Goal: Task Accomplishment & Management: Manage account settings

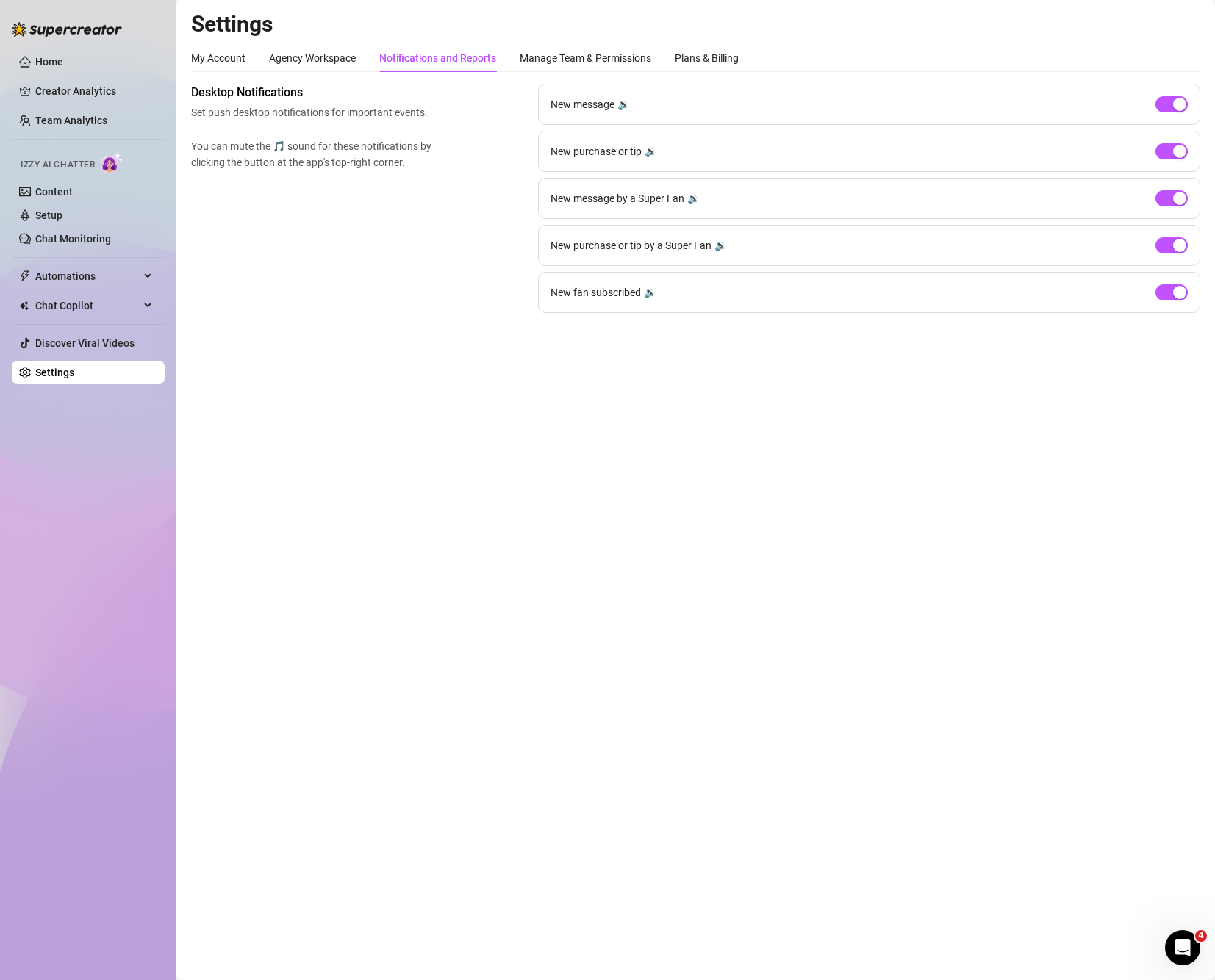
click at [618, 105] on div "🔉" at bounding box center [623, 104] width 12 height 16
click at [621, 103] on div "🔉" at bounding box center [623, 104] width 12 height 16
click at [647, 159] on div "🔉" at bounding box center [650, 151] width 12 height 16
click at [691, 195] on div "🔉" at bounding box center [693, 198] width 12 height 16
click at [713, 241] on div "New purchase or tip by a Super Fan 🔉" at bounding box center [639, 245] width 176 height 16
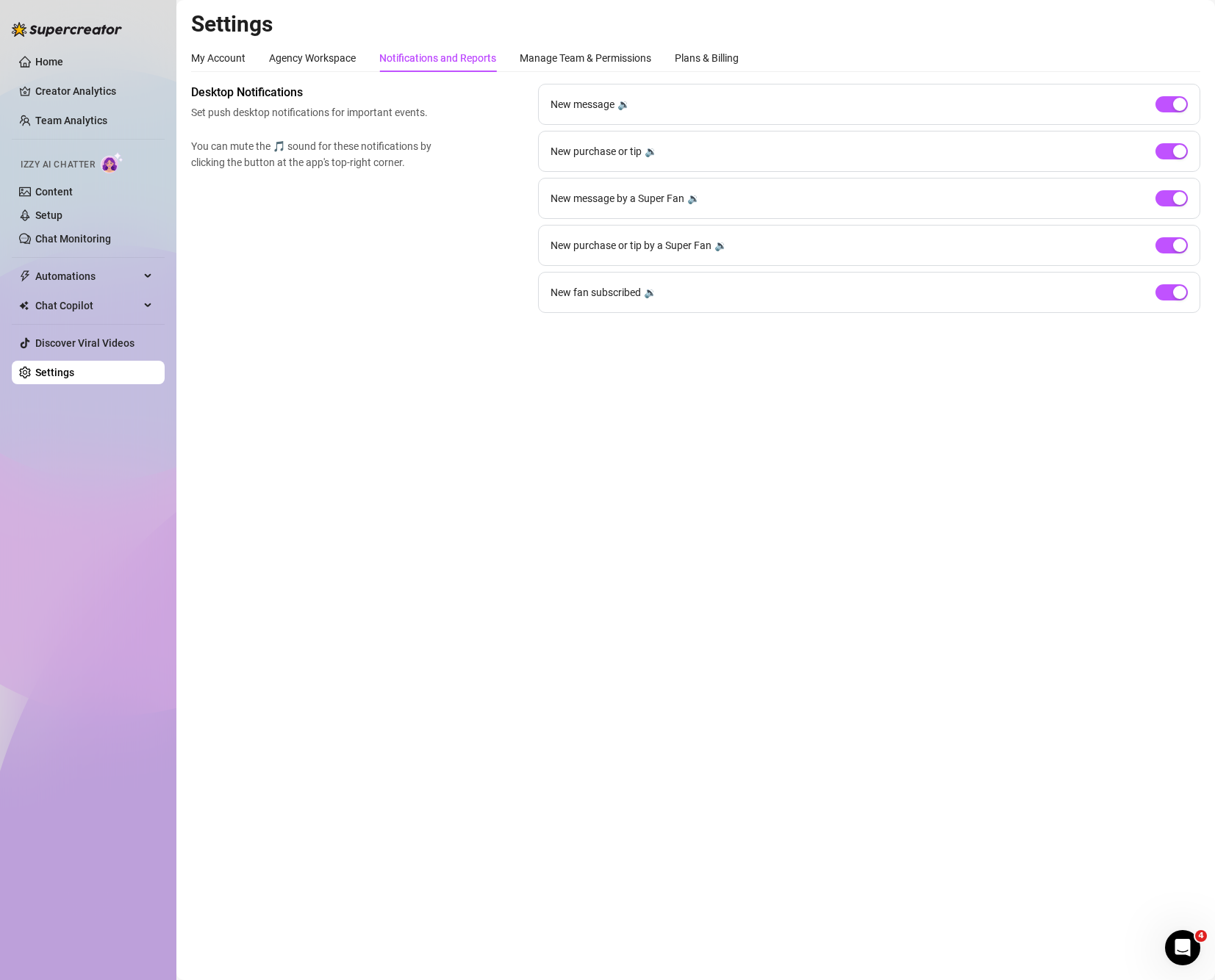
click at [722, 252] on div "New purchase or tip by a Super Fan 🔉" at bounding box center [869, 245] width 662 height 41
click at [717, 244] on div "🔉" at bounding box center [720, 245] width 12 height 16
click at [647, 294] on div "🔉" at bounding box center [649, 292] width 12 height 16
click at [533, 61] on div "Manage Team & Permissions" at bounding box center [585, 57] width 132 height 16
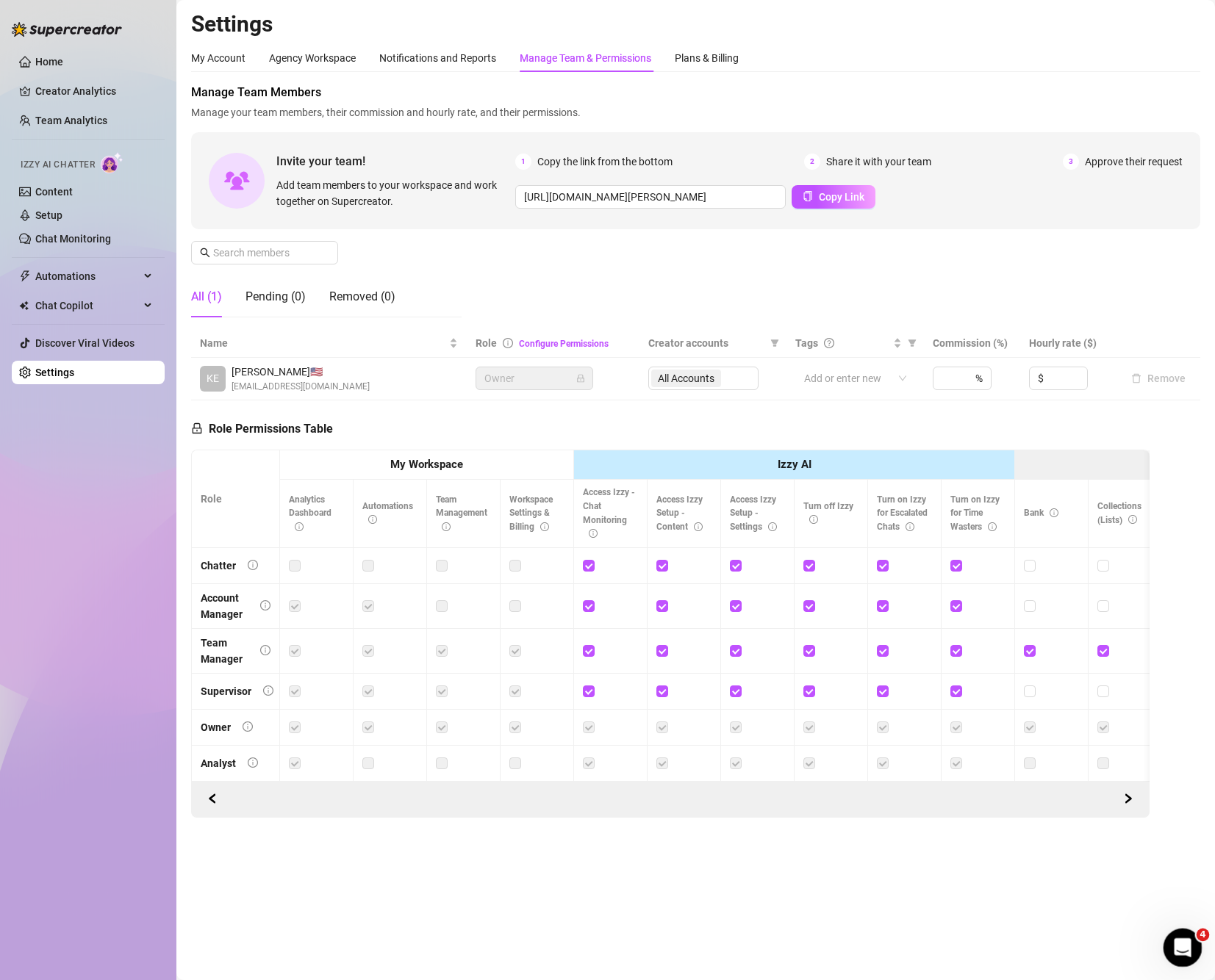
click at [1186, 948] on icon "Open Intercom Messenger" at bounding box center [1180, 946] width 24 height 24
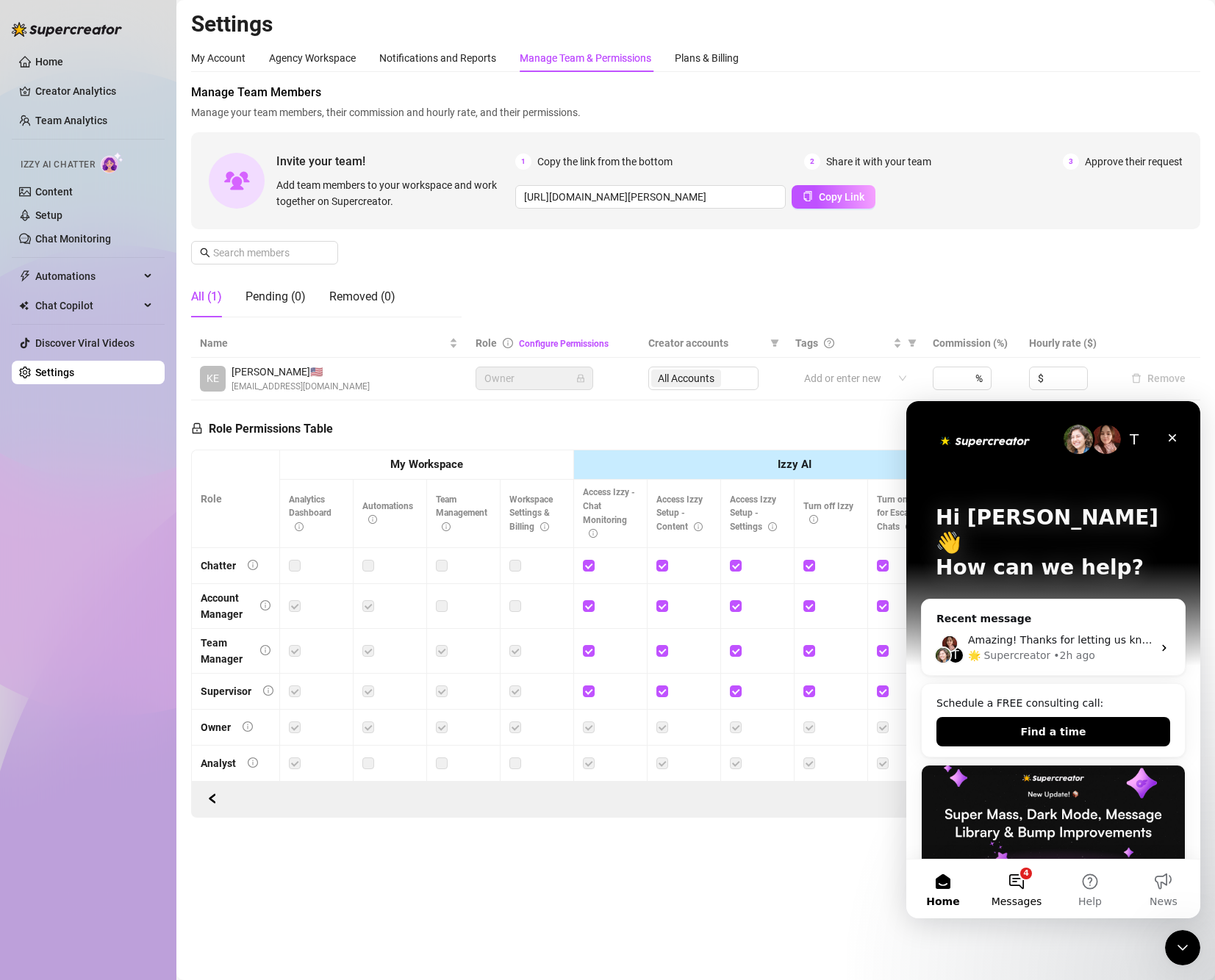
click at [1018, 882] on button "4 Messages" at bounding box center [1016, 888] width 74 height 58
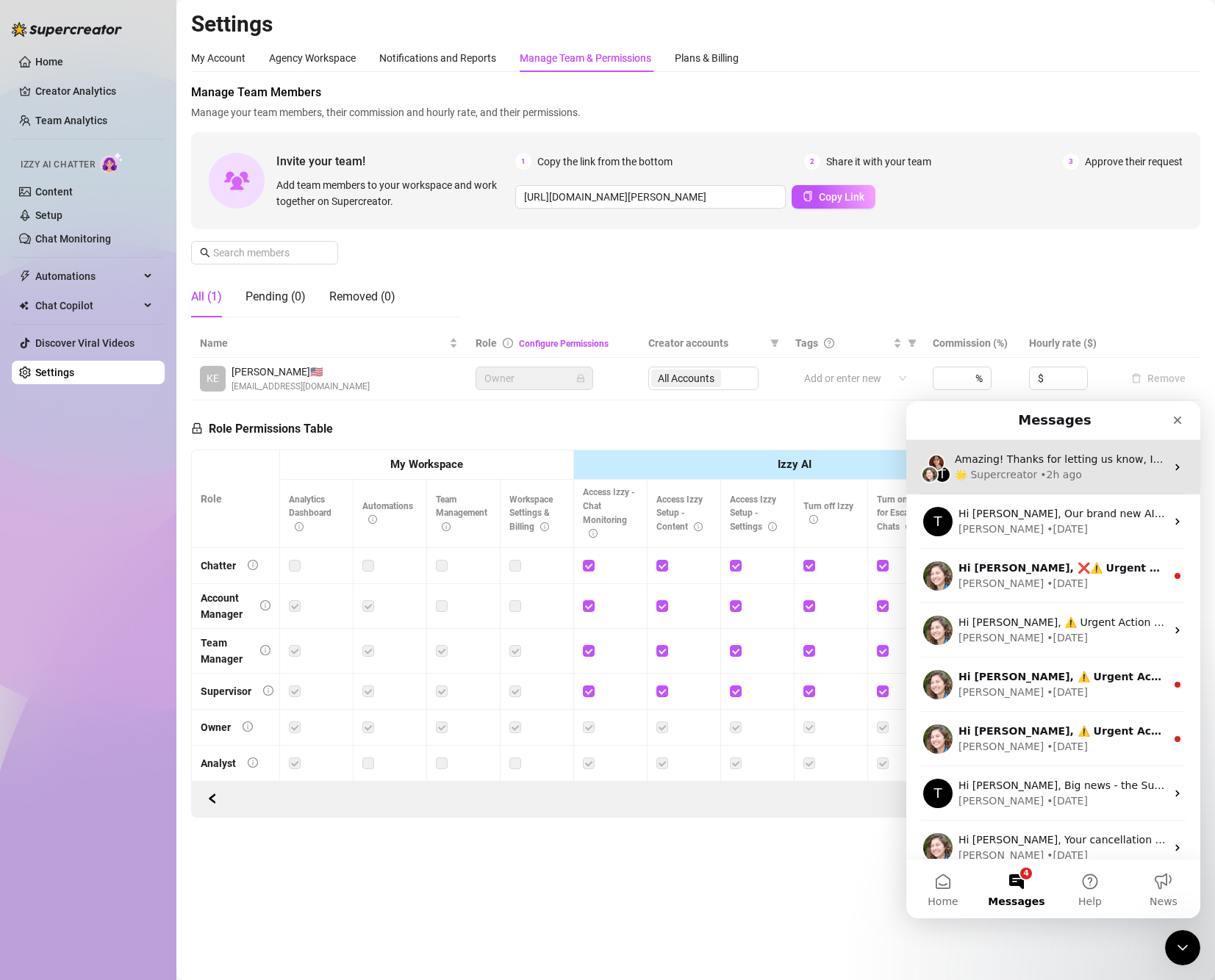
click at [1061, 491] on div "T Amazing! Thanks for letting us know, I’ll review your bio now and make sure e…" at bounding box center [1052, 467] width 293 height 54
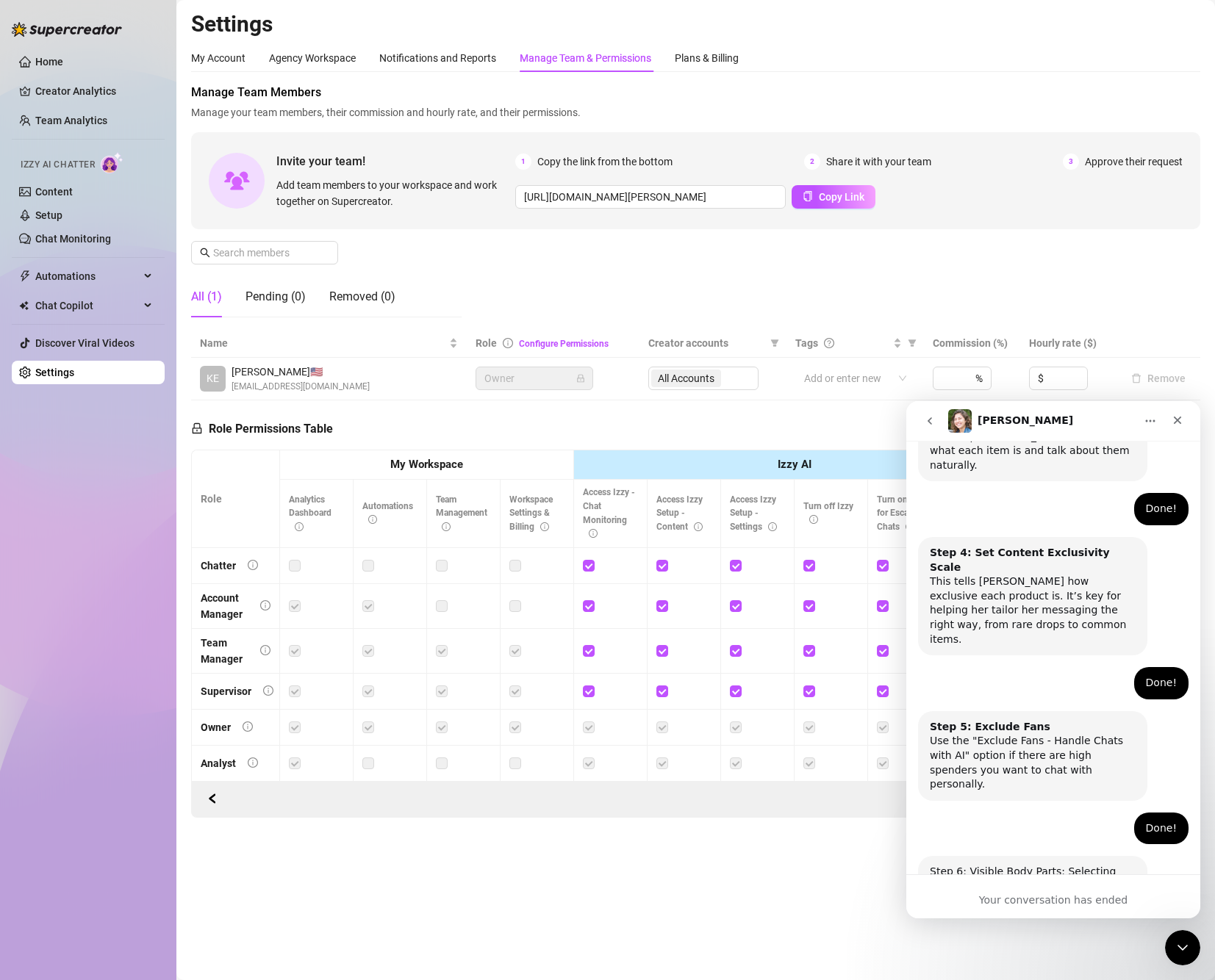
scroll to position [907, 0]
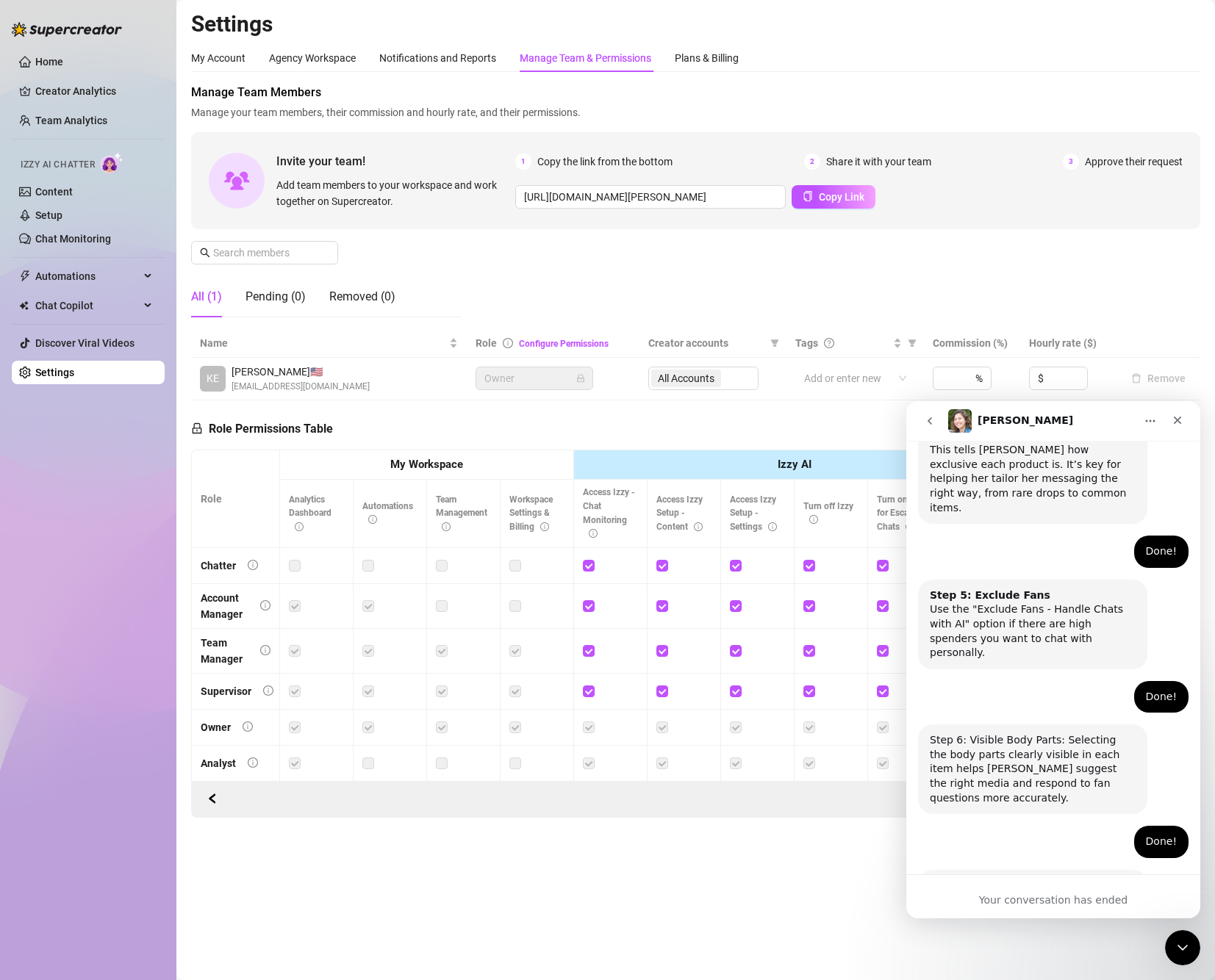
click at [76, 170] on span "Izzy AI Chatter" at bounding box center [58, 164] width 75 height 14
click at [49, 187] on link "Content" at bounding box center [54, 191] width 37 height 11
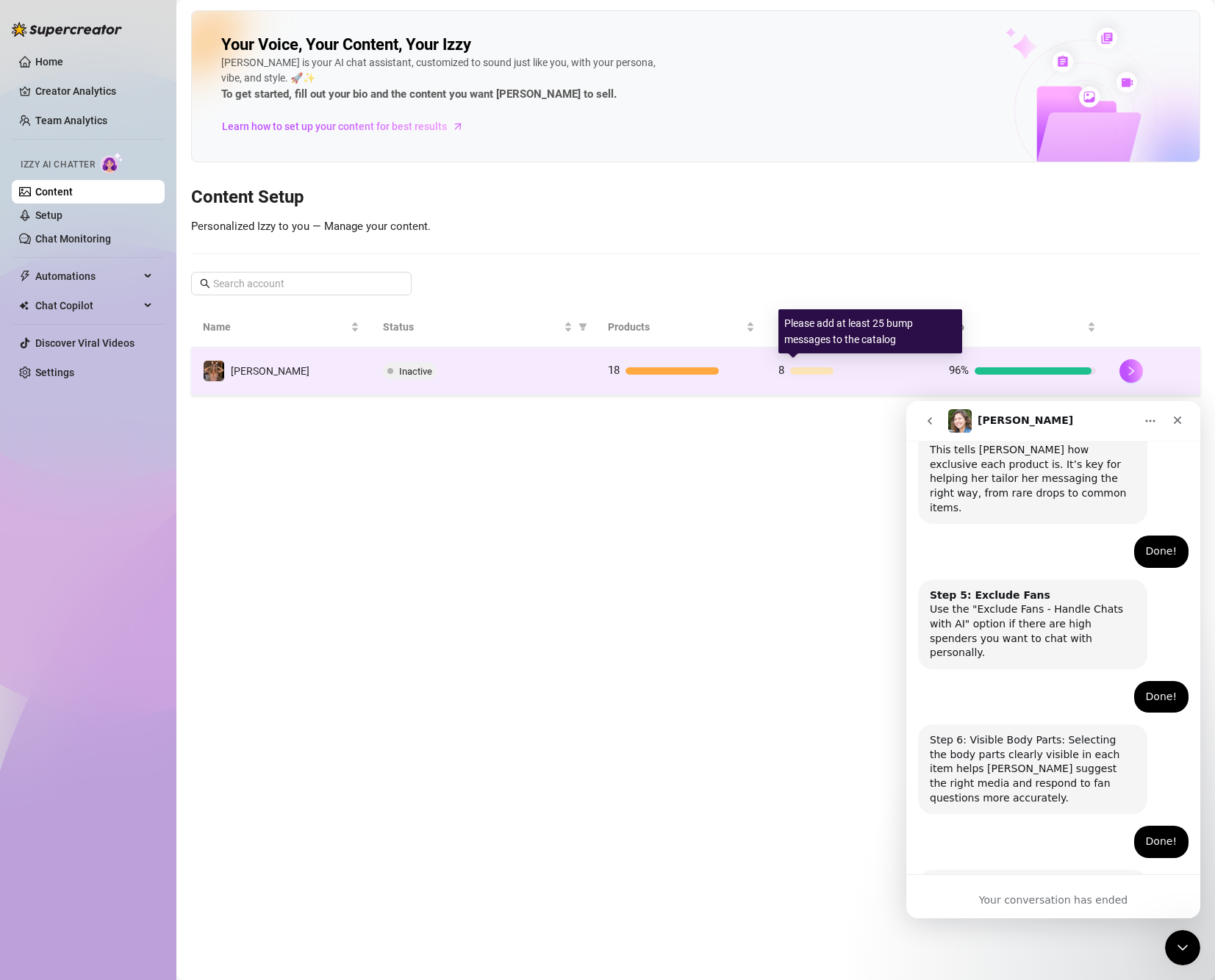
click at [802, 365] on div "8" at bounding box center [852, 371] width 147 height 17
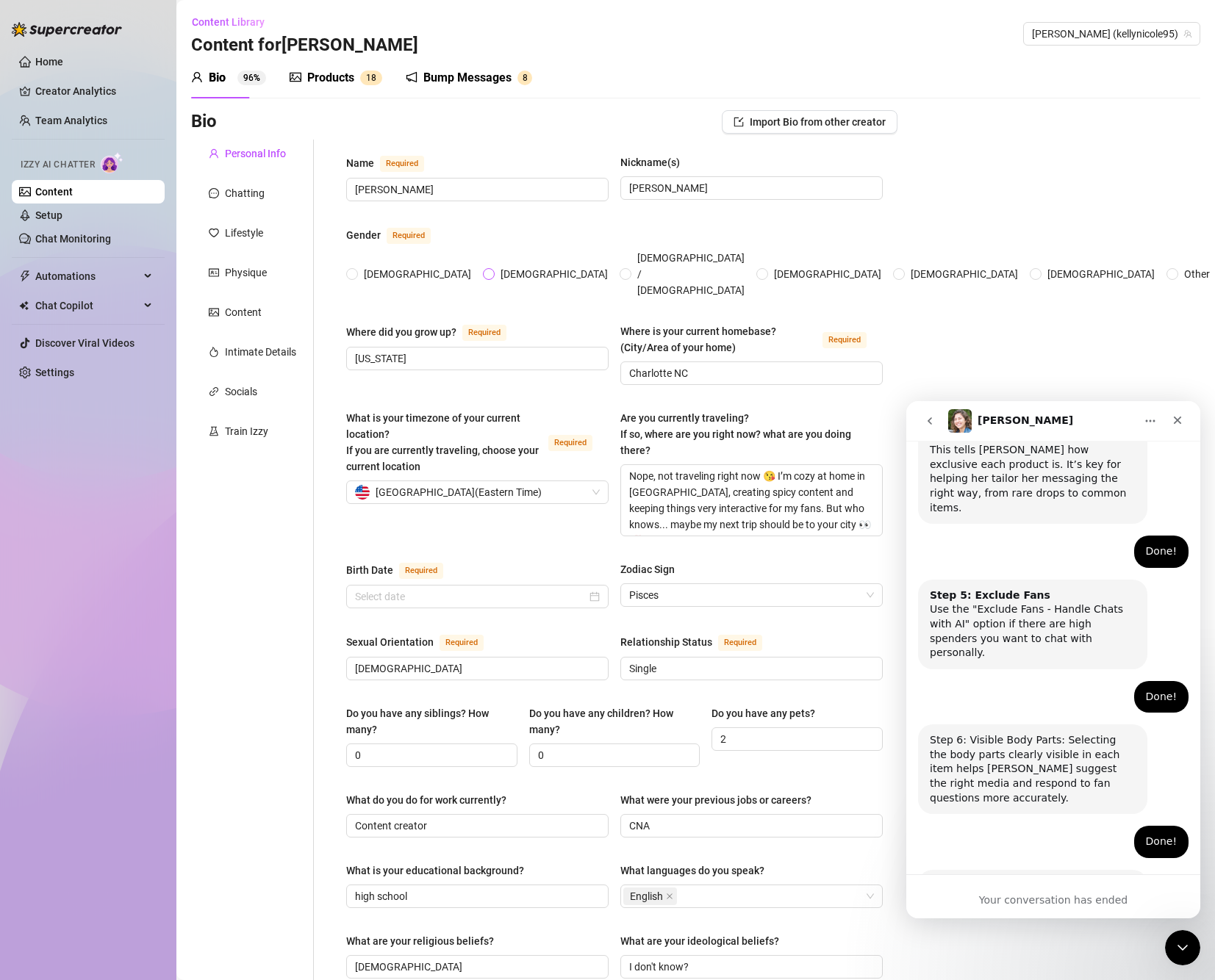
radio input "true"
type input "[DATE]"
click at [1172, 422] on icon "Close" at bounding box center [1177, 421] width 11 height 11
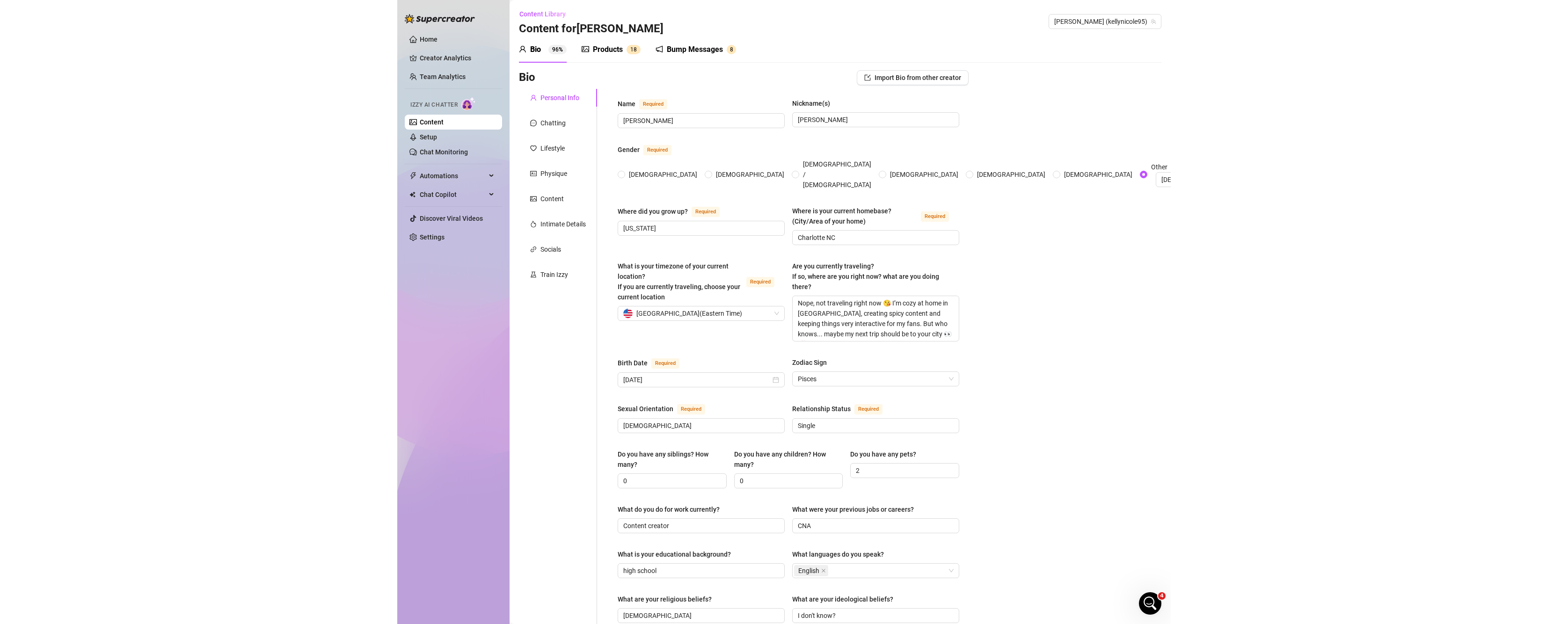
scroll to position [578, 0]
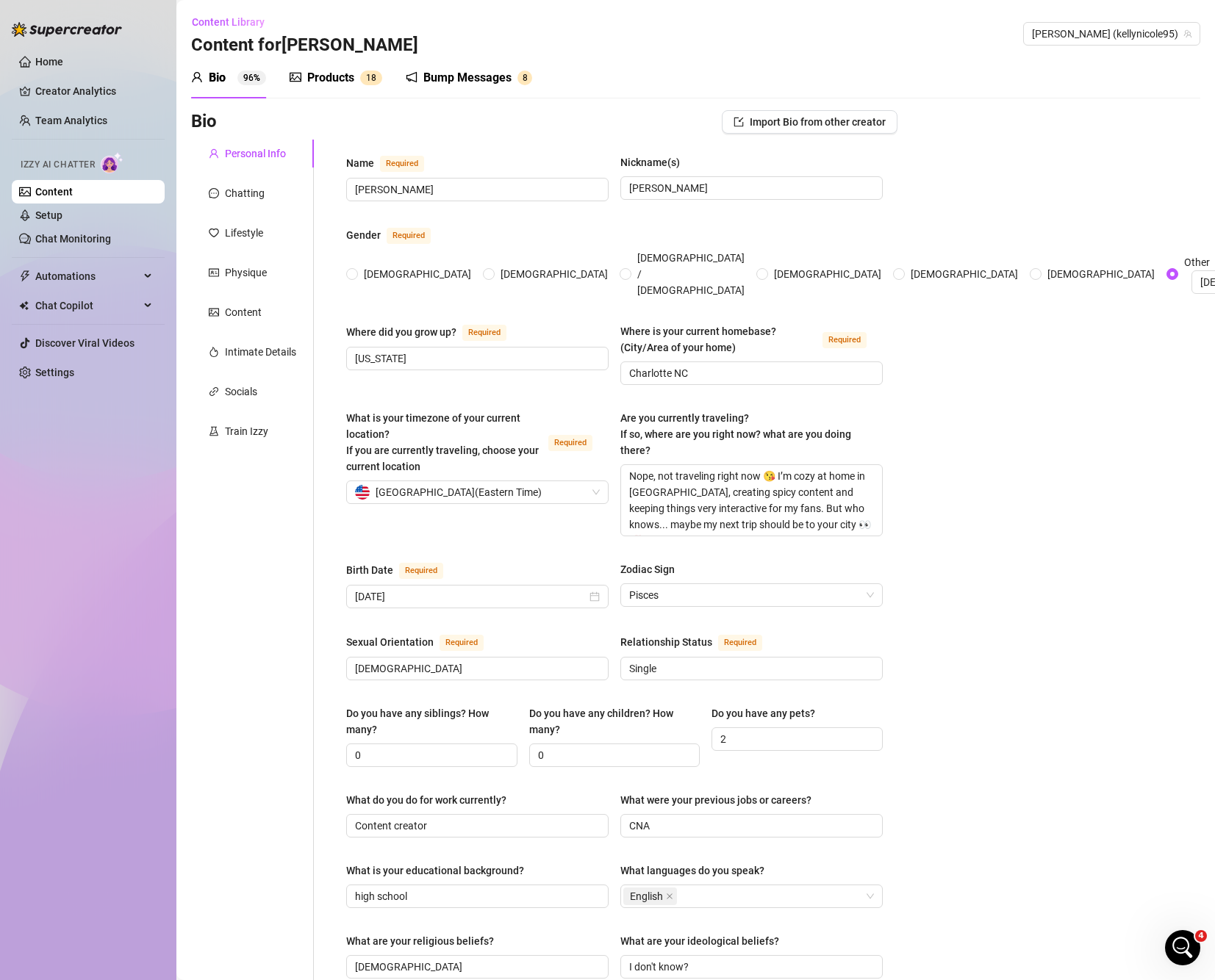
click at [205, 213] on div "Personal Info Chatting Lifestyle Physique Content Intimate Details Socials Trai…" at bounding box center [252, 779] width 122 height 1280
click at [228, 277] on div "Physique" at bounding box center [246, 272] width 42 height 16
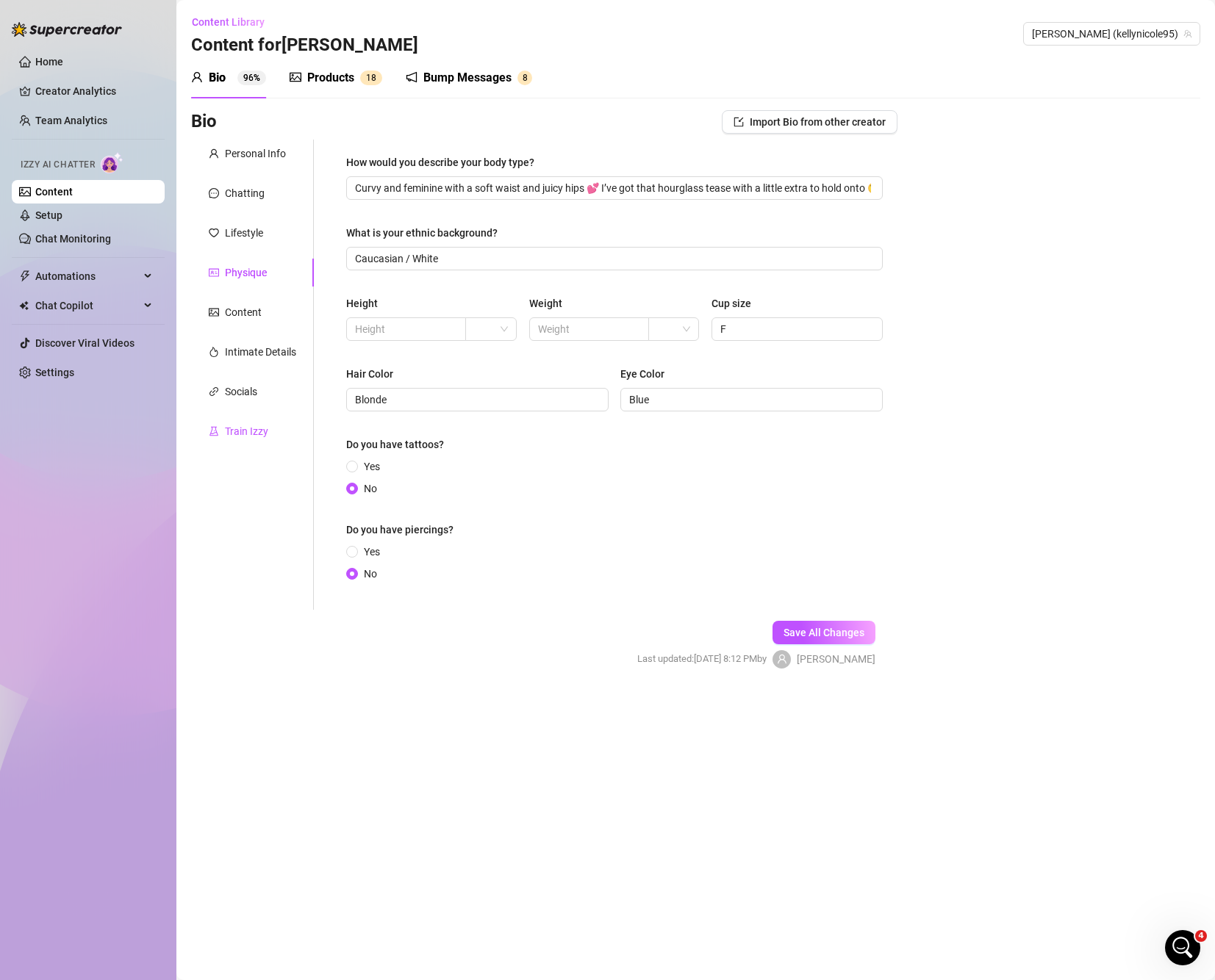
click at [239, 429] on div "Train Izzy" at bounding box center [246, 431] width 43 height 16
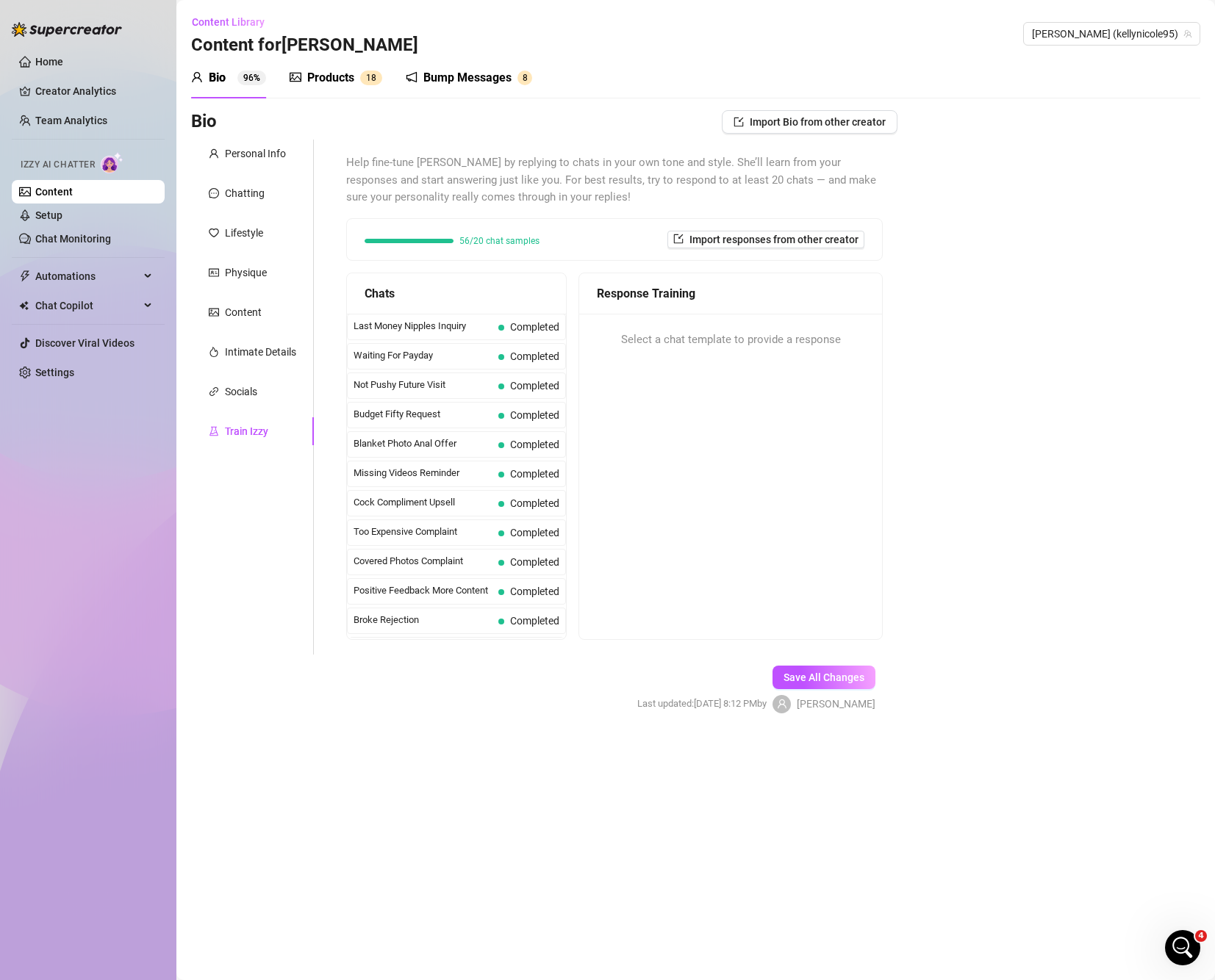
click at [239, 288] on div "Personal Info Chatting Lifestyle Physique Content Intimate Details Socials Trai…" at bounding box center [252, 397] width 122 height 515
click at [221, 385] on div "Socials" at bounding box center [232, 391] width 49 height 16
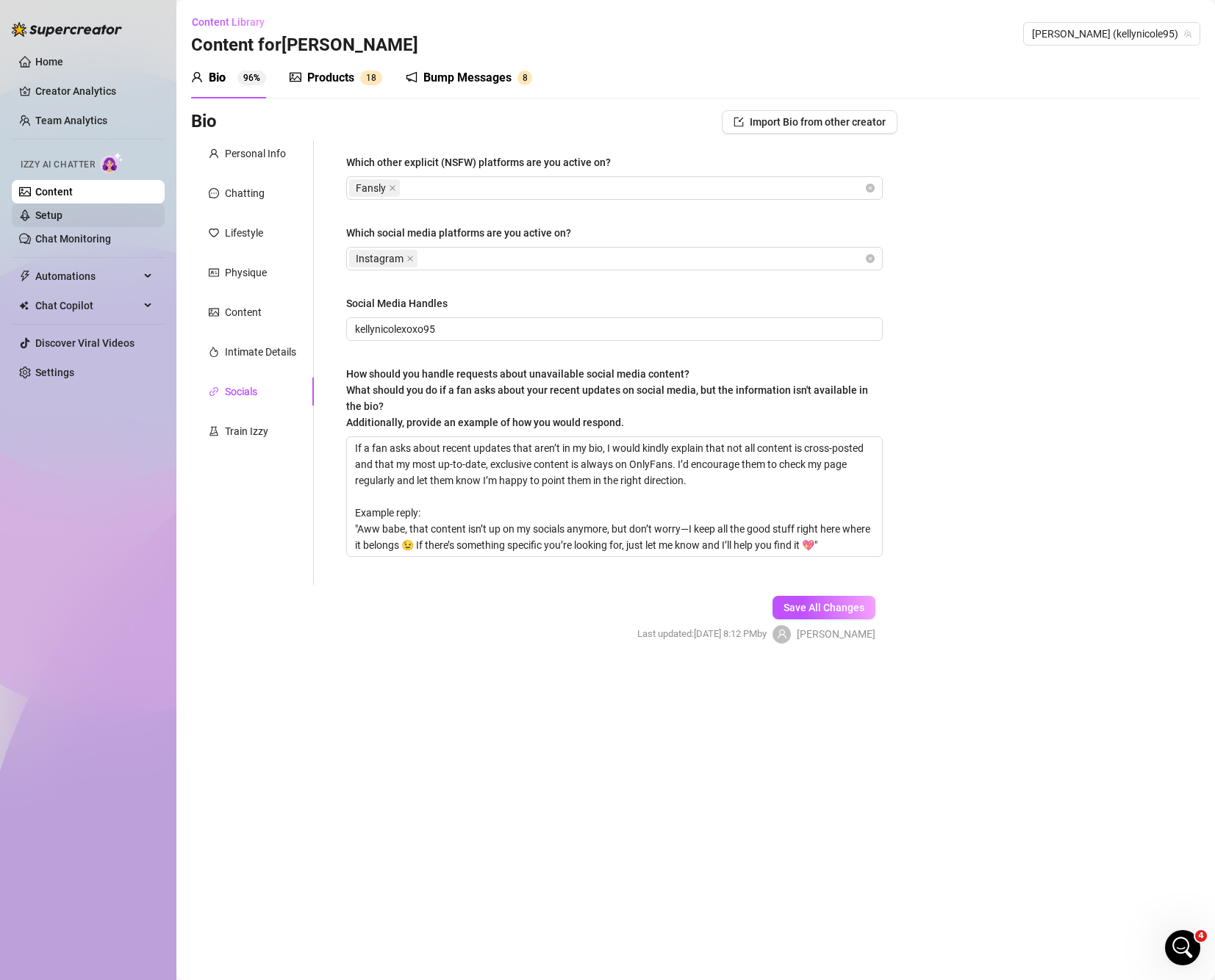
click at [38, 218] on link "Setup" at bounding box center [49, 215] width 27 height 11
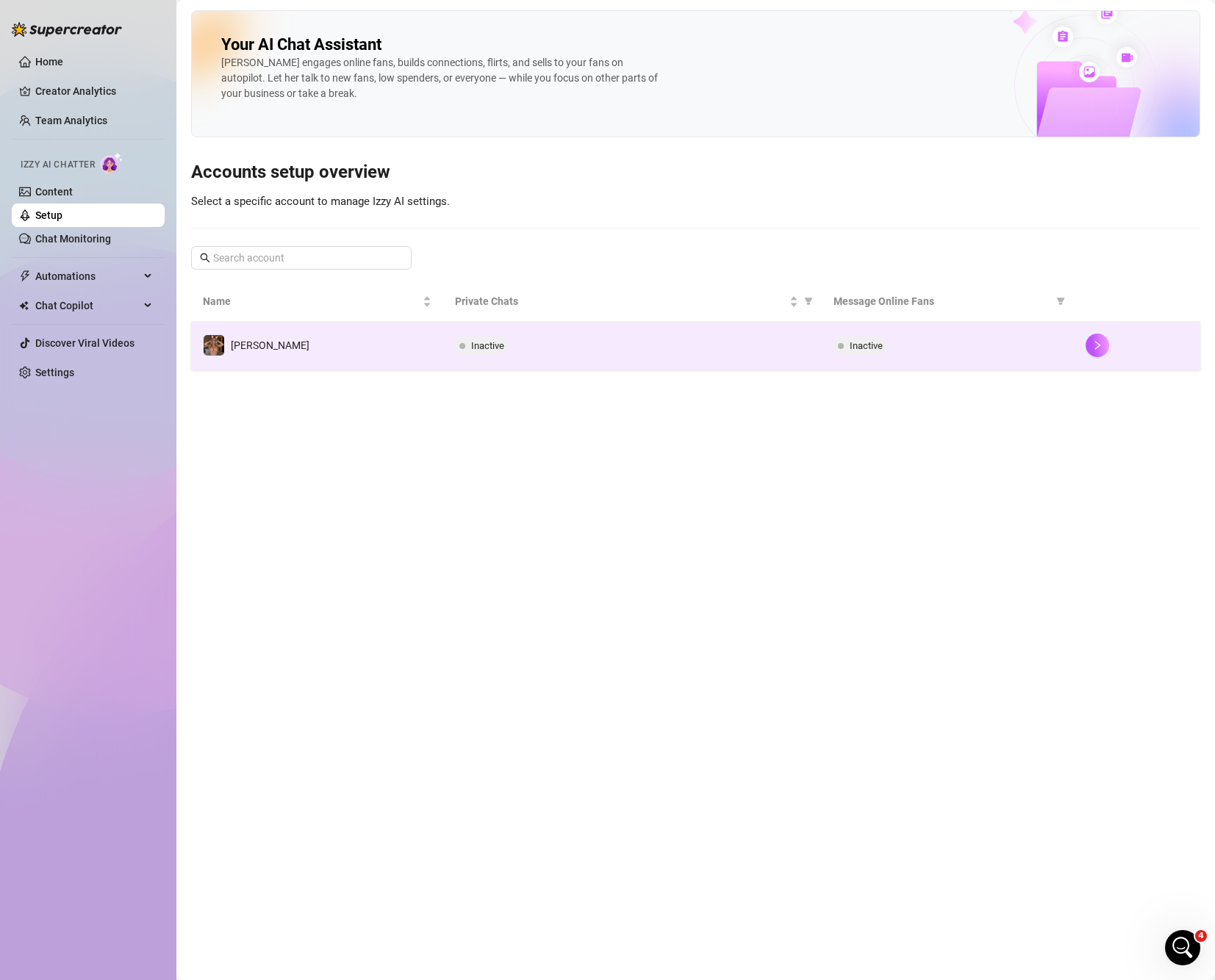
click at [683, 341] on div "Inactive" at bounding box center [632, 345] width 355 height 17
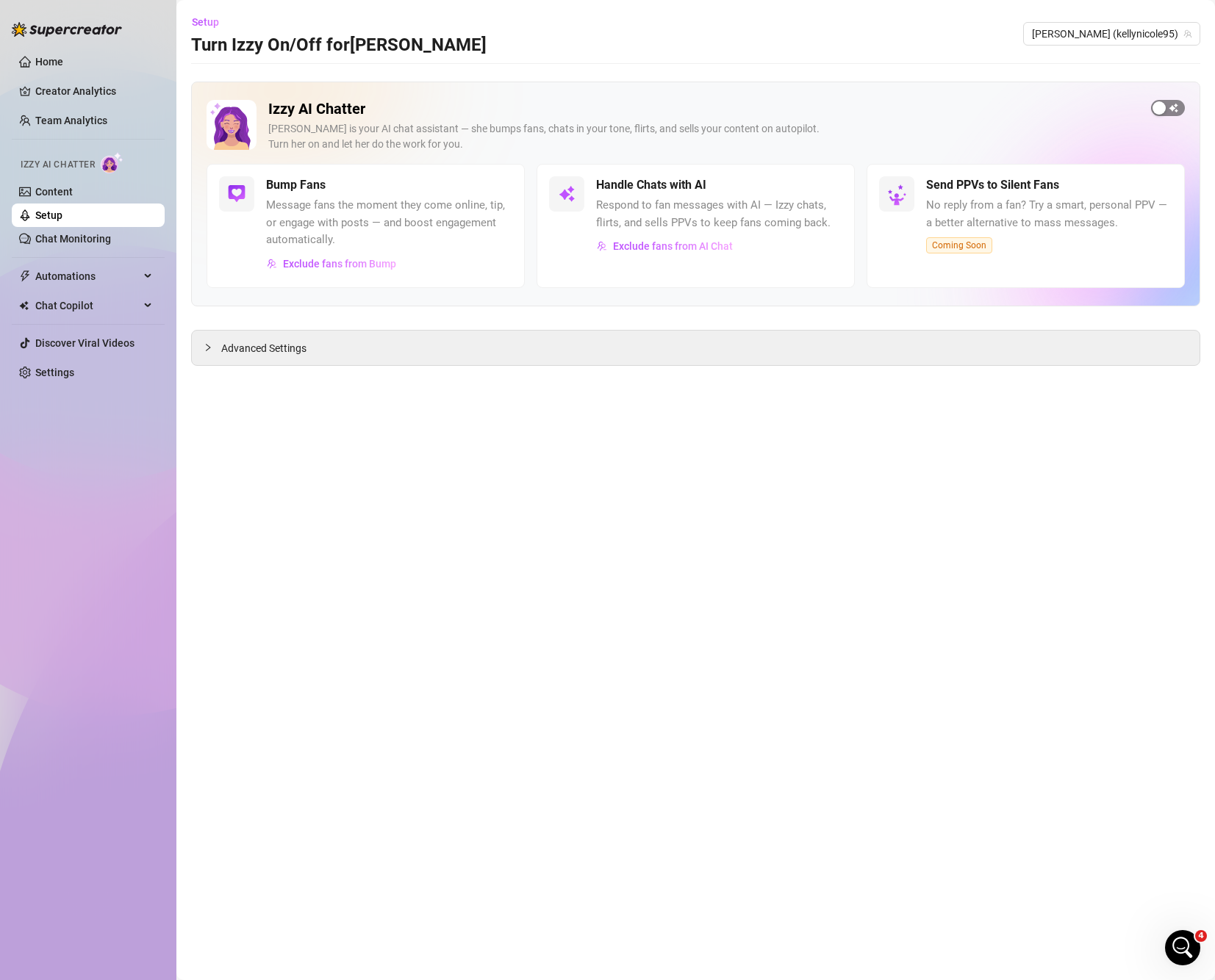
click at [1164, 103] on div "button" at bounding box center [1159, 108] width 13 height 13
click at [490, 180] on span "button" at bounding box center [496, 185] width 33 height 16
click at [81, 233] on link "Chat Monitoring" at bounding box center [73, 239] width 76 height 11
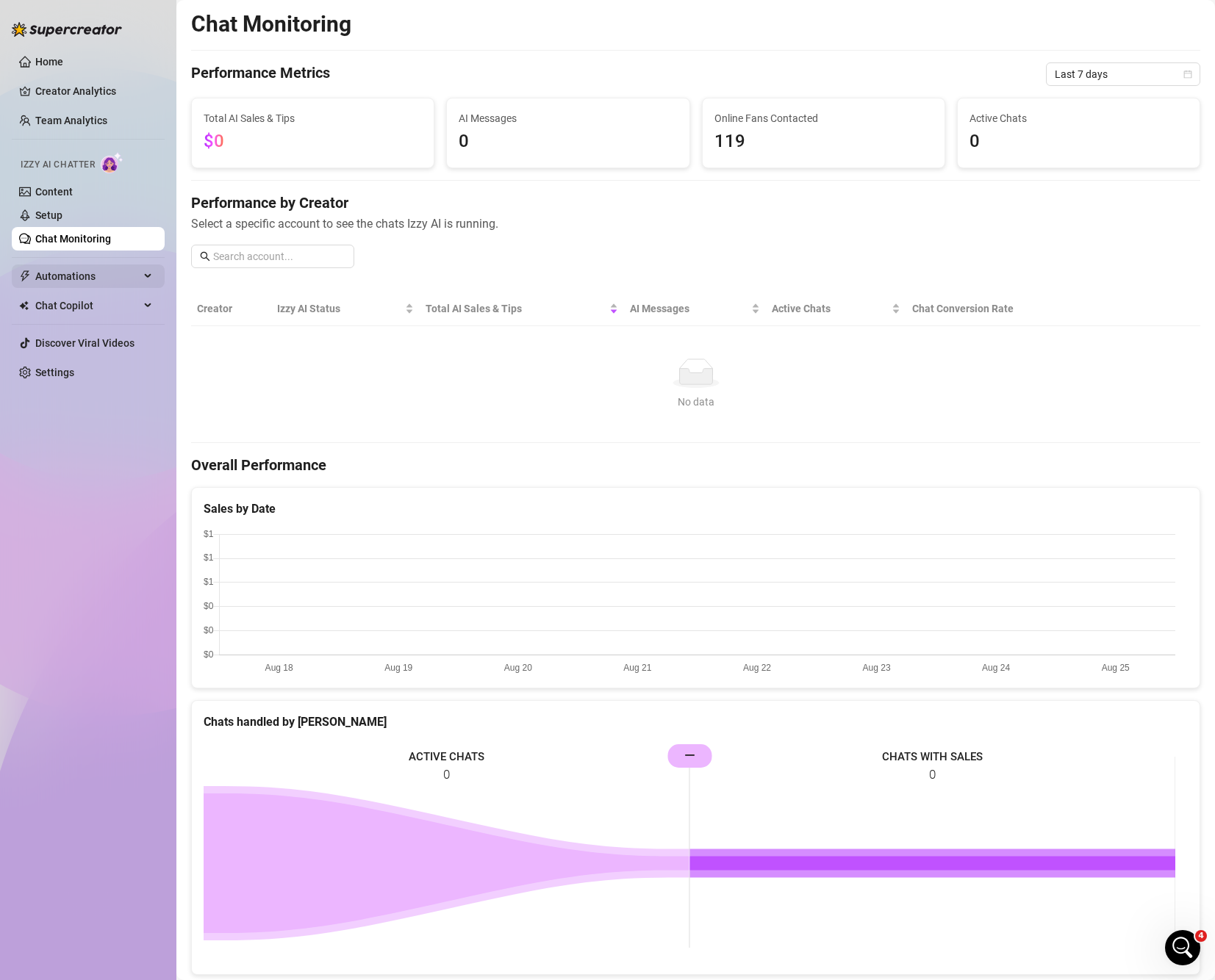
click at [79, 285] on span "Automations" at bounding box center [87, 276] width 104 height 24
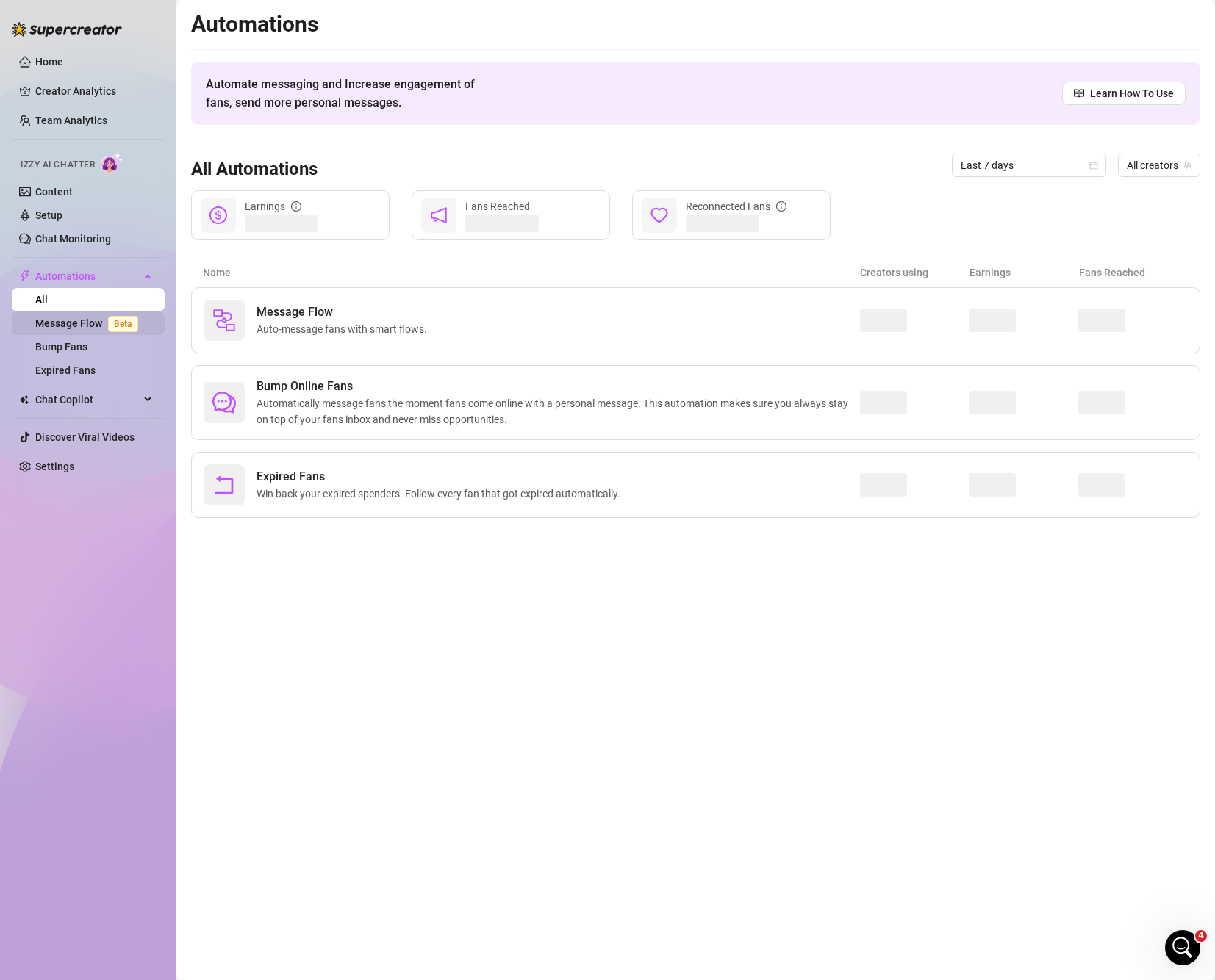
click at [61, 329] on link "Message Flow Beta" at bounding box center [90, 323] width 109 height 11
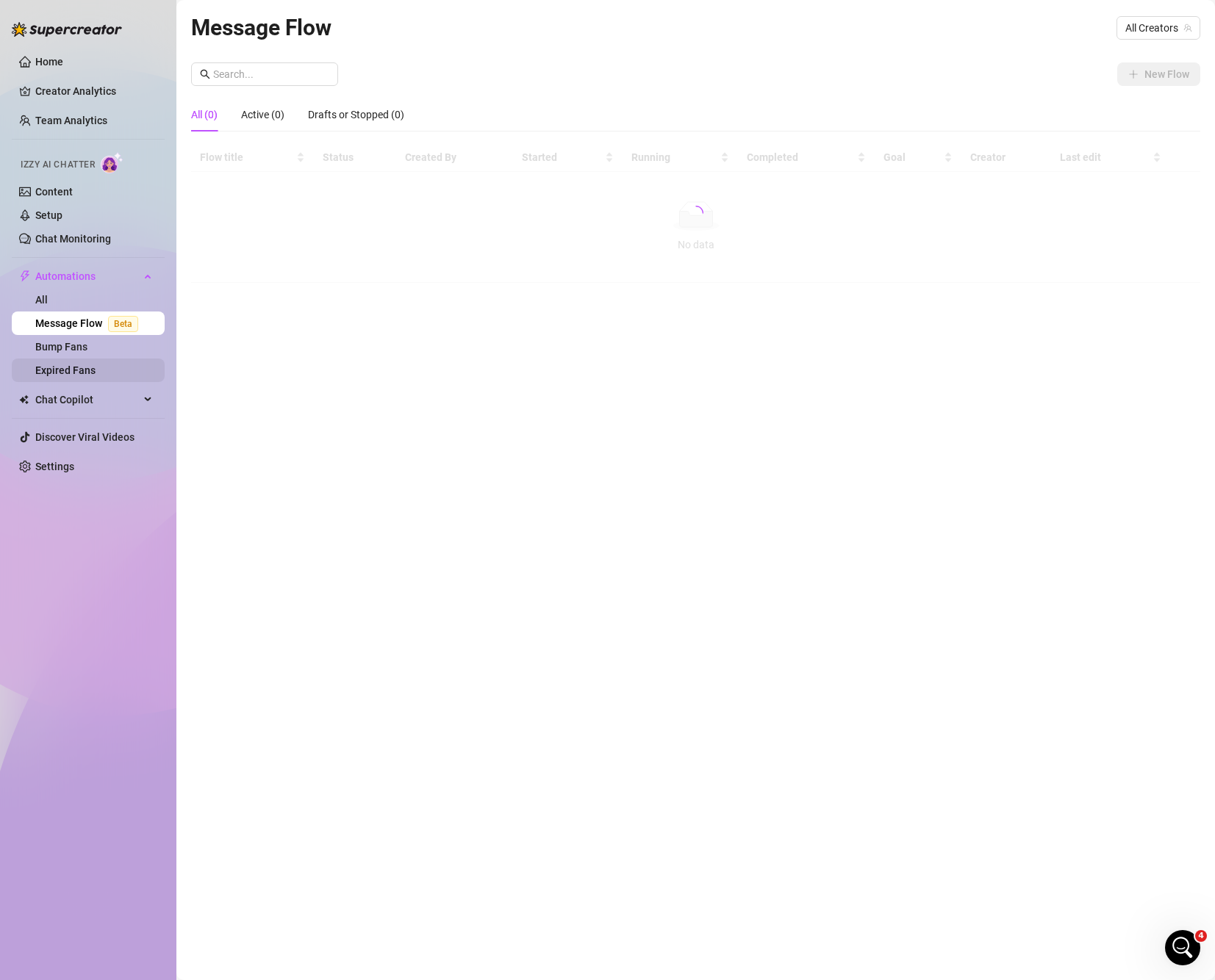
click at [72, 367] on link "Expired Fans" at bounding box center [65, 370] width 60 height 11
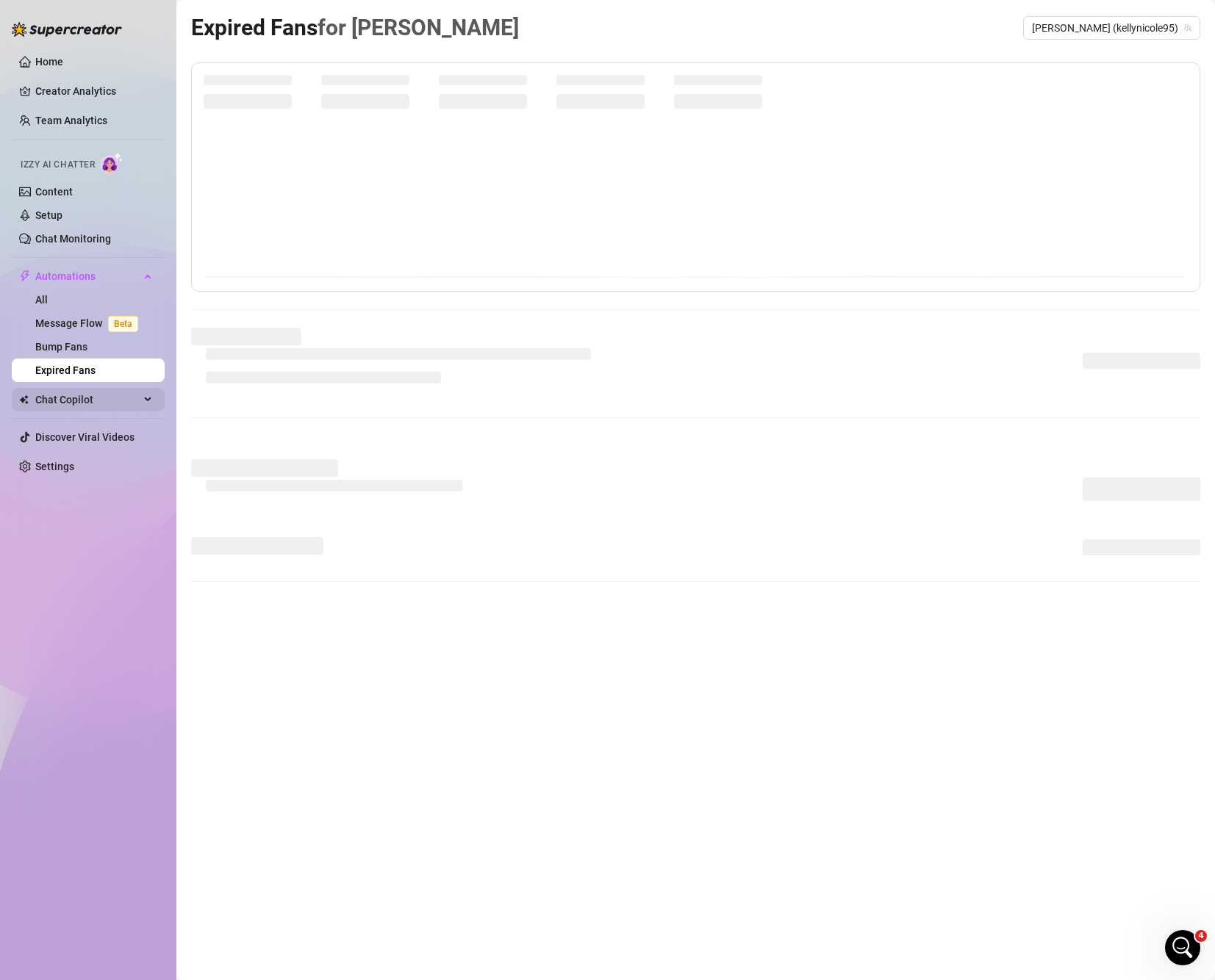
click at [72, 403] on span "Chat Copilot" at bounding box center [87, 400] width 104 height 24
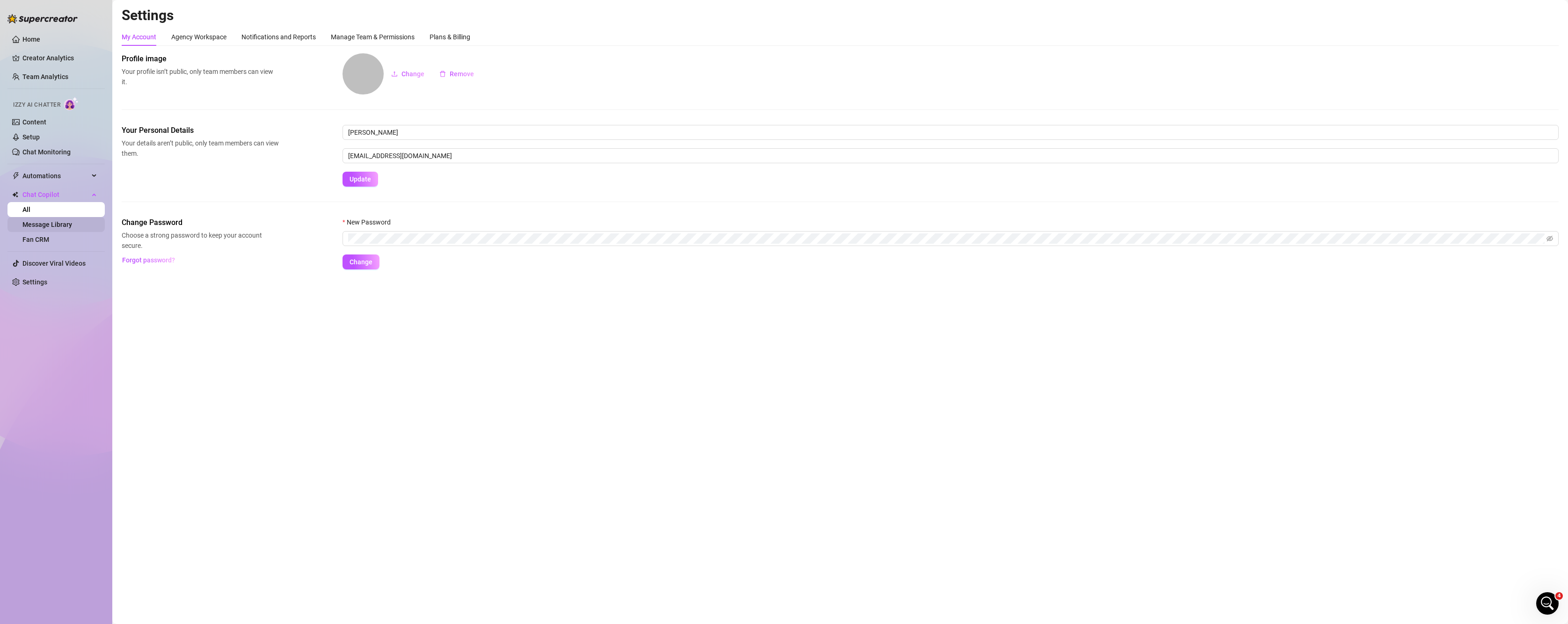
click at [58, 228] on link "Message Library" at bounding box center [47, 225] width 49 height 7
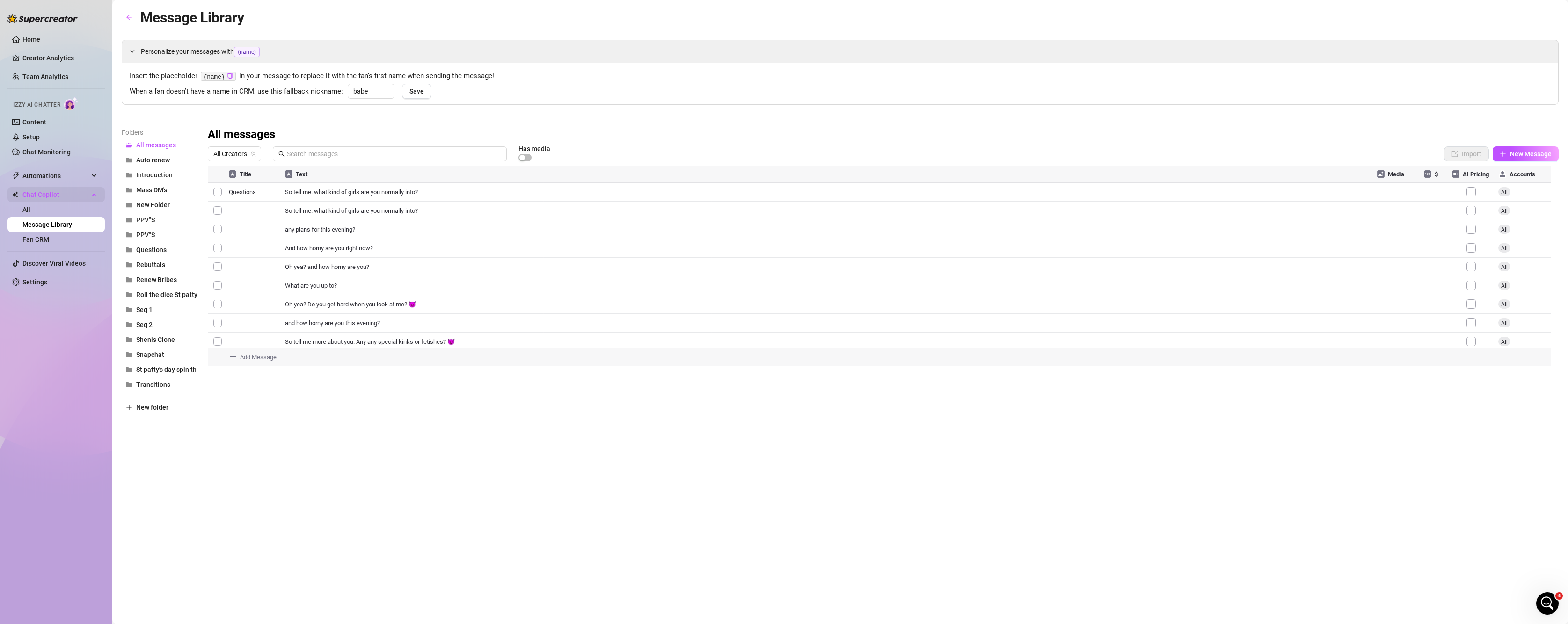
click at [38, 198] on span "Chat Copilot" at bounding box center [55, 194] width 66 height 15
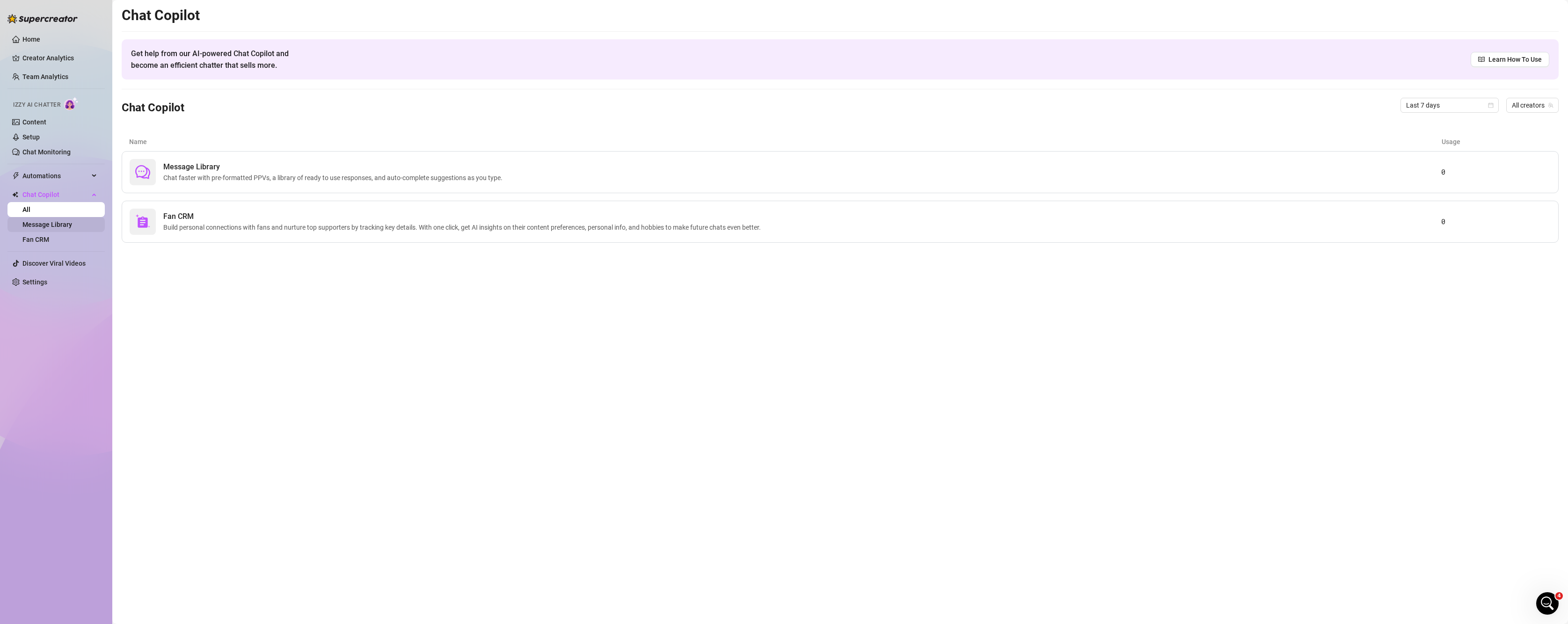
click at [64, 226] on link "Message Library" at bounding box center [47, 225] width 49 height 7
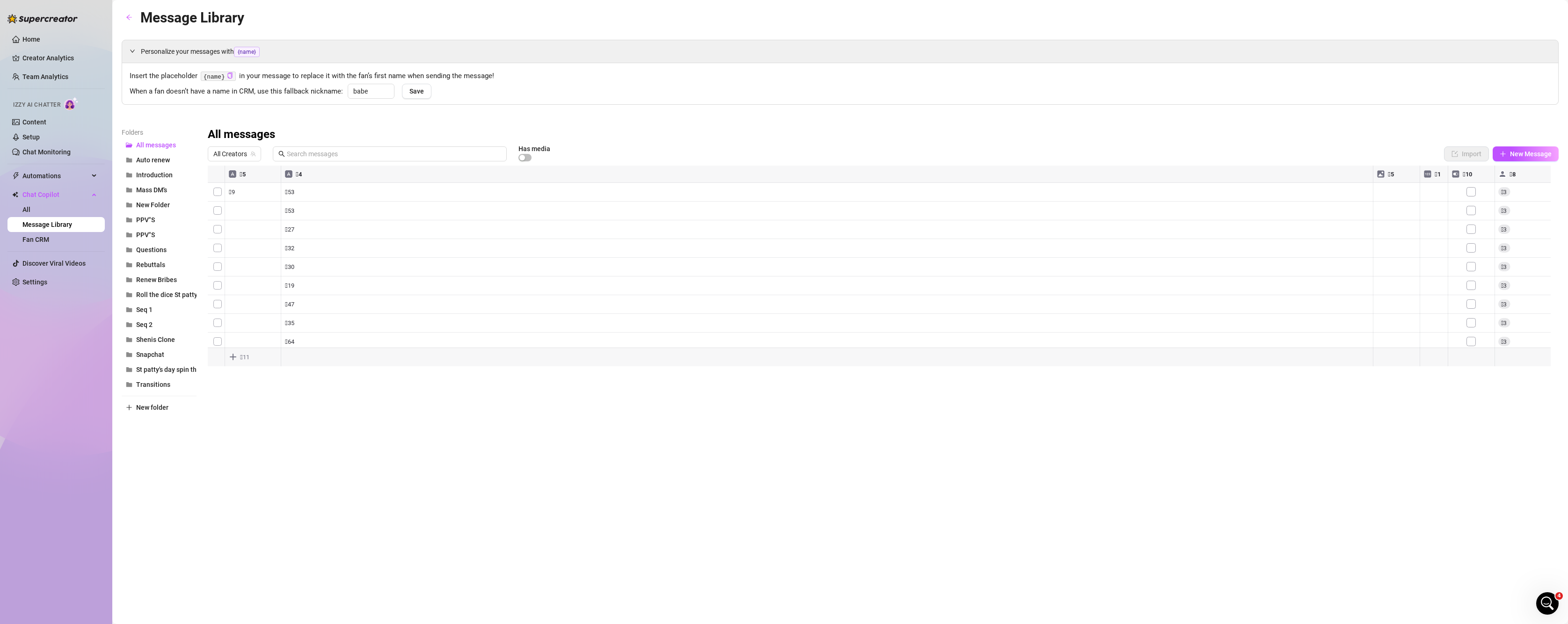
click at [51, 184] on ul "Home Creator Analytics Team Analytics Izzy AI Chatter Content Setup Chat Monito…" at bounding box center [56, 161] width 97 height 265
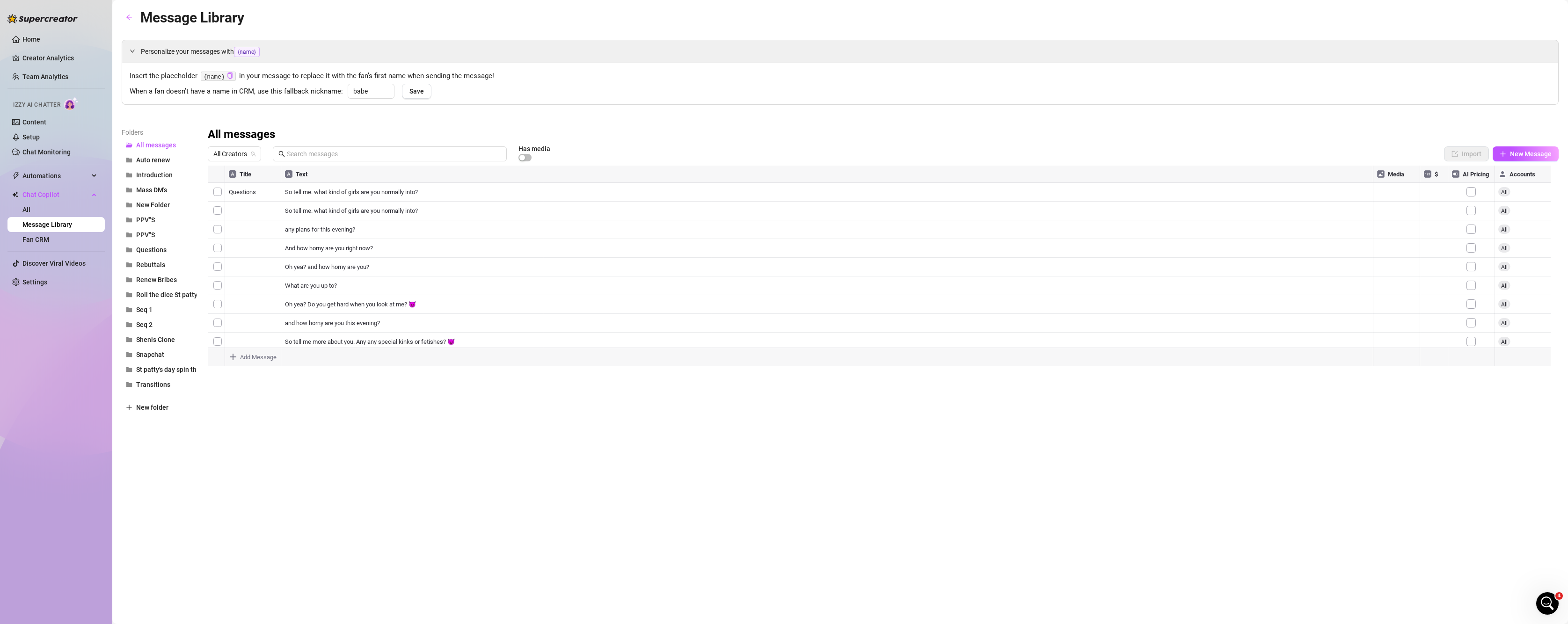
click at [36, 248] on ul "Home Creator Analytics Team Analytics Izzy AI Chatter Content Setup Chat Monito…" at bounding box center [56, 161] width 97 height 265
